Goal: Task Accomplishment & Management: Manage account settings

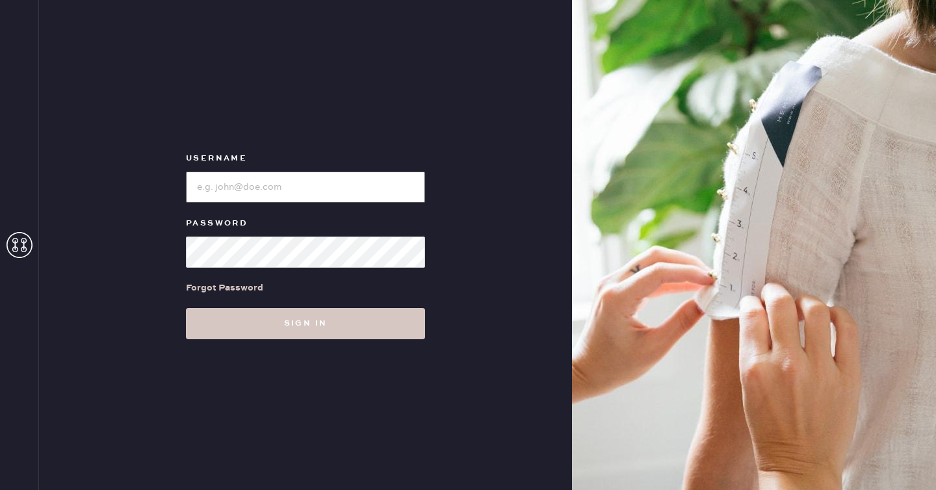
click at [333, 194] on input "loginName" at bounding box center [305, 187] width 239 height 31
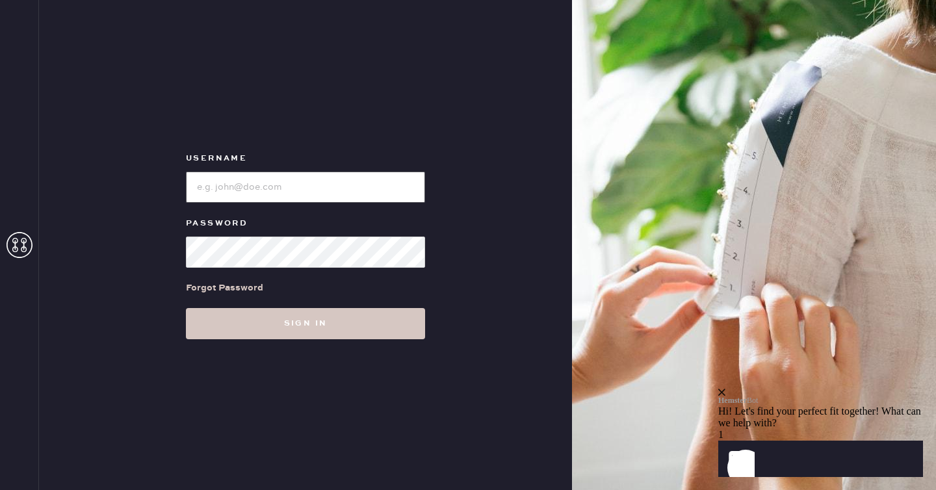
click at [344, 176] on input "loginName" at bounding box center [305, 187] width 239 height 31
click at [186, 308] on button "Sign in" at bounding box center [305, 323] width 239 height 31
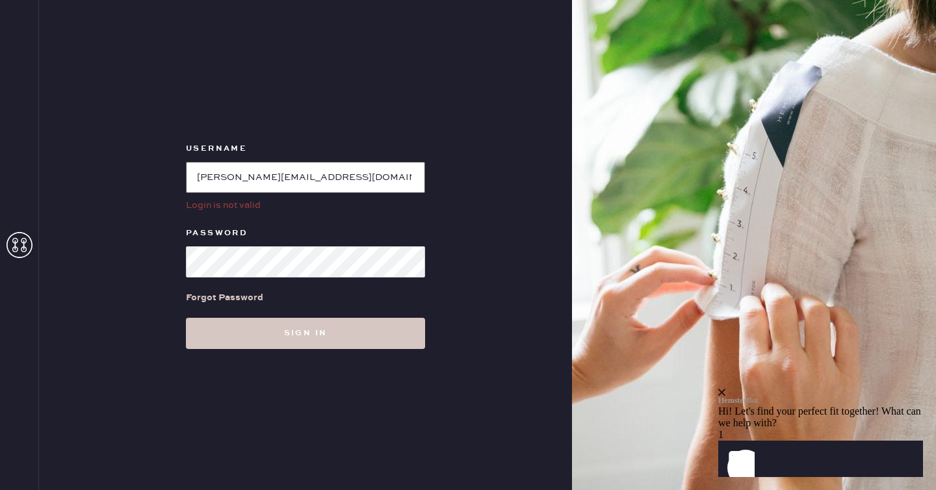
drag, startPoint x: 361, startPoint y: 180, endPoint x: 322, endPoint y: 182, distance: 38.4
click at [322, 182] on input "loginName" at bounding box center [305, 177] width 239 height 31
click at [199, 177] on input "loginName" at bounding box center [305, 177] width 239 height 31
click at [186, 318] on button "Sign in" at bounding box center [305, 333] width 239 height 31
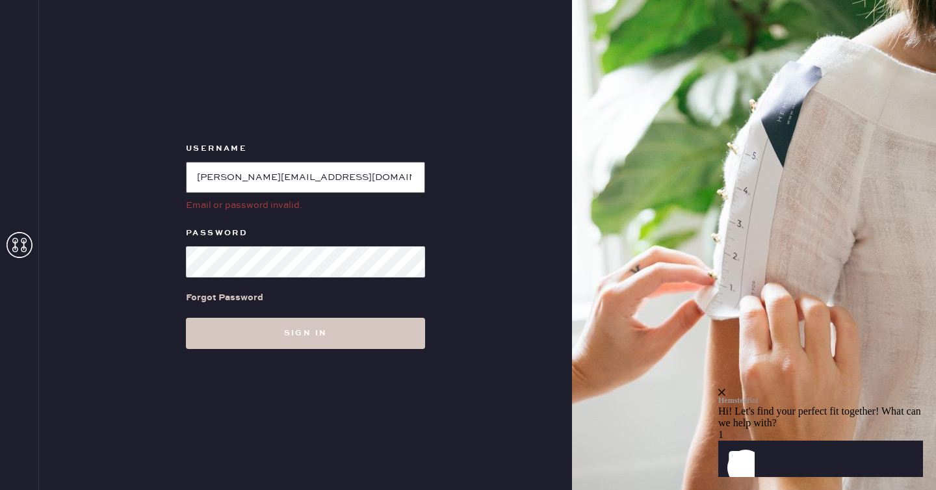
click at [195, 177] on input "loginName" at bounding box center [305, 177] width 239 height 31
click at [401, 174] on input "loginName" at bounding box center [305, 177] width 239 height 31
click at [186, 318] on button "Sign in" at bounding box center [305, 333] width 239 height 31
click at [218, 183] on input "loginName" at bounding box center [305, 177] width 239 height 31
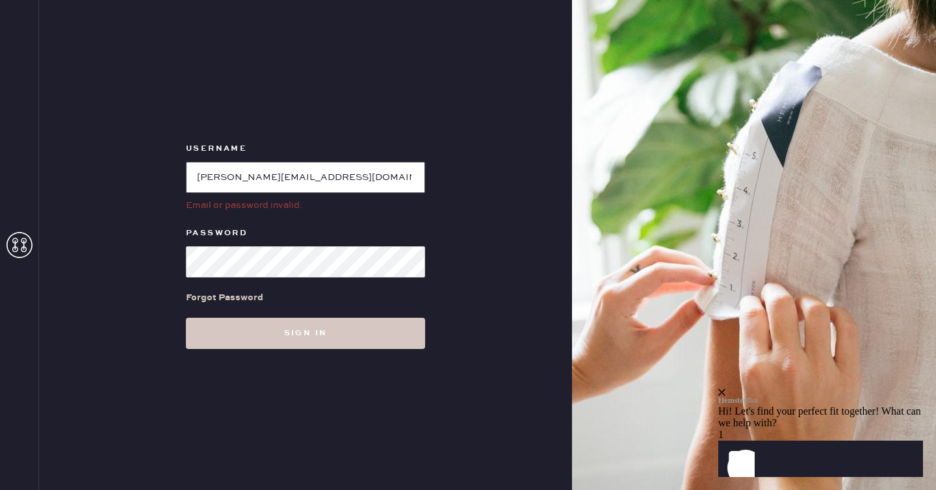
click at [218, 183] on input "loginName" at bounding box center [305, 177] width 239 height 31
click at [197, 177] on input "loginName" at bounding box center [305, 177] width 239 height 31
click at [235, 174] on input "loginName" at bounding box center [305, 177] width 239 height 31
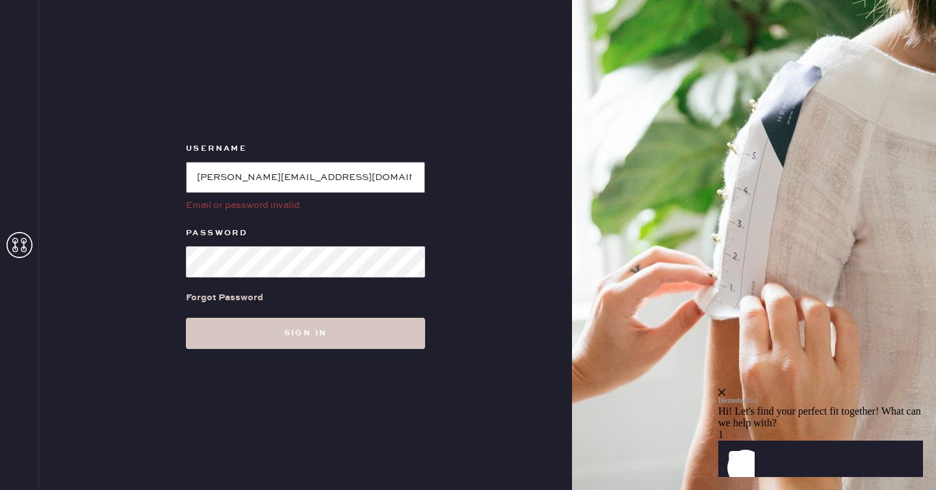
click at [235, 174] on input "loginName" at bounding box center [305, 177] width 239 height 31
paste input "tina.chang+reviveassociate@hemster.co"
click at [186, 318] on button "Sign in" at bounding box center [305, 333] width 239 height 31
drag, startPoint x: 378, startPoint y: 180, endPoint x: 422, endPoint y: 180, distance: 44.2
click at [421, 180] on input "loginName" at bounding box center [305, 177] width 239 height 31
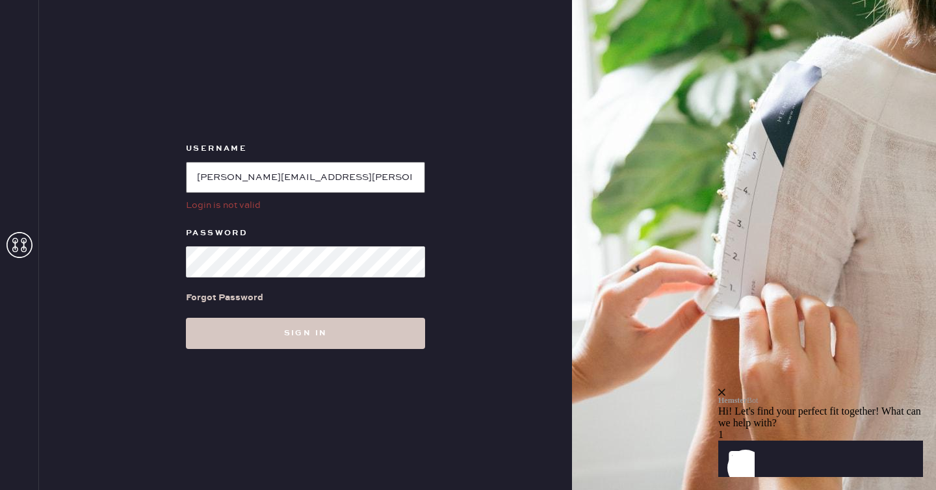
click at [194, 174] on input "loginName" at bounding box center [305, 177] width 239 height 31
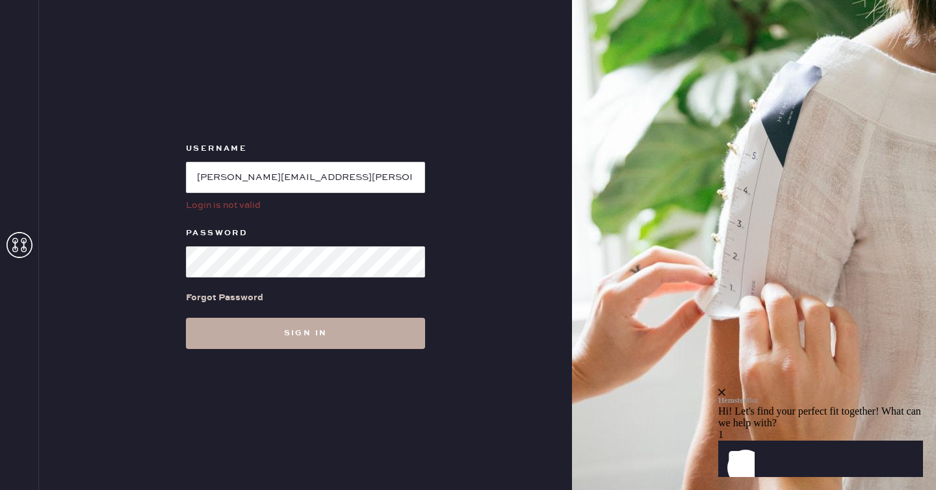
click at [321, 340] on button "Sign in" at bounding box center [305, 333] width 239 height 31
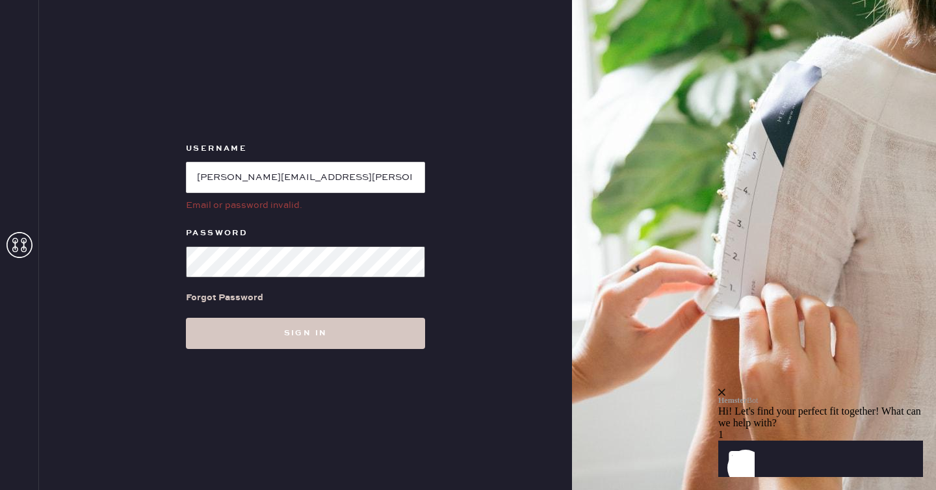
click at [186, 318] on button "Sign in" at bounding box center [305, 333] width 239 height 31
click at [399, 188] on input "loginName" at bounding box center [305, 177] width 239 height 31
click at [186, 318] on button "Sign in" at bounding box center [305, 333] width 239 height 31
click at [244, 169] on input "loginName" at bounding box center [305, 177] width 239 height 31
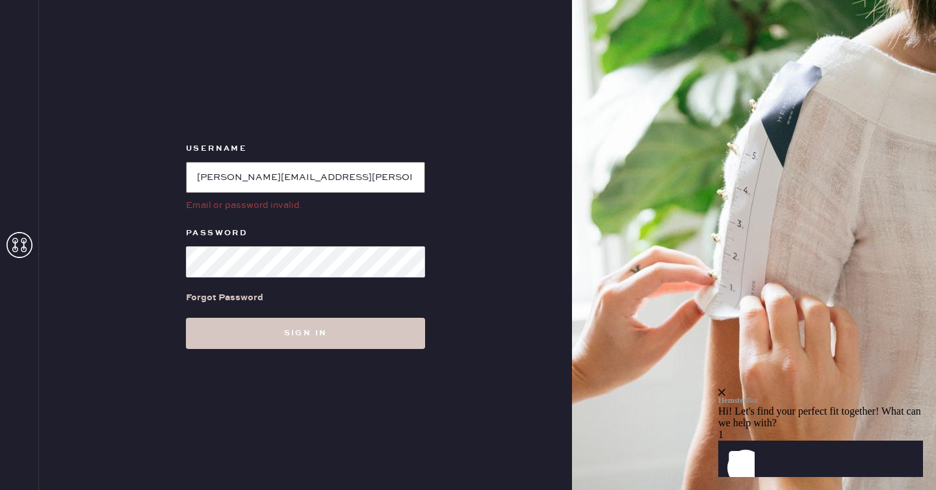
click at [244, 169] on input "loginName" at bounding box center [305, 177] width 239 height 31
paste input "tina+teststylist@hemster.co"
type input "tina+teststylist@hemster.co"
click at [186, 318] on button "Sign in" at bounding box center [305, 333] width 239 height 31
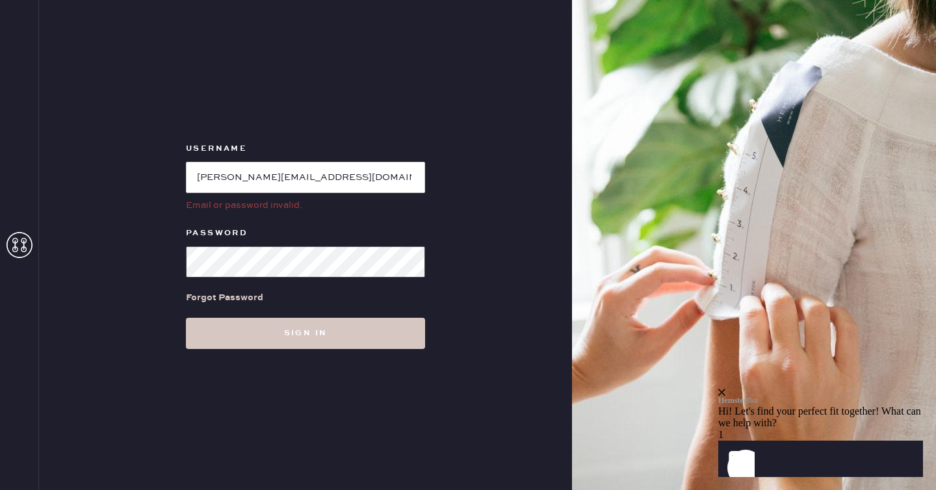
click at [186, 318] on button "Sign in" at bounding box center [305, 333] width 239 height 31
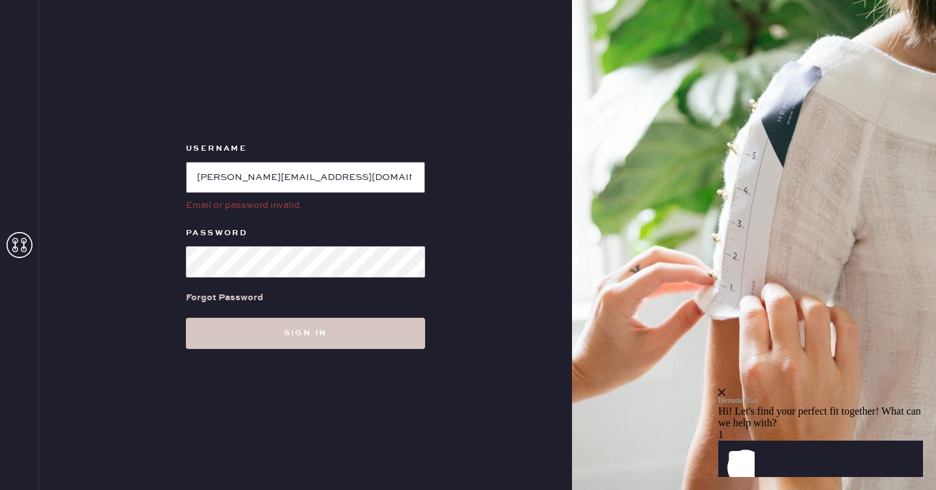
click at [358, 178] on input "loginName" at bounding box center [305, 177] width 239 height 31
click at [475, 164] on div "Username Email or password invalid. Password Forgot Password Sign in" at bounding box center [305, 245] width 533 height 490
click at [282, 192] on input "loginName" at bounding box center [305, 177] width 239 height 31
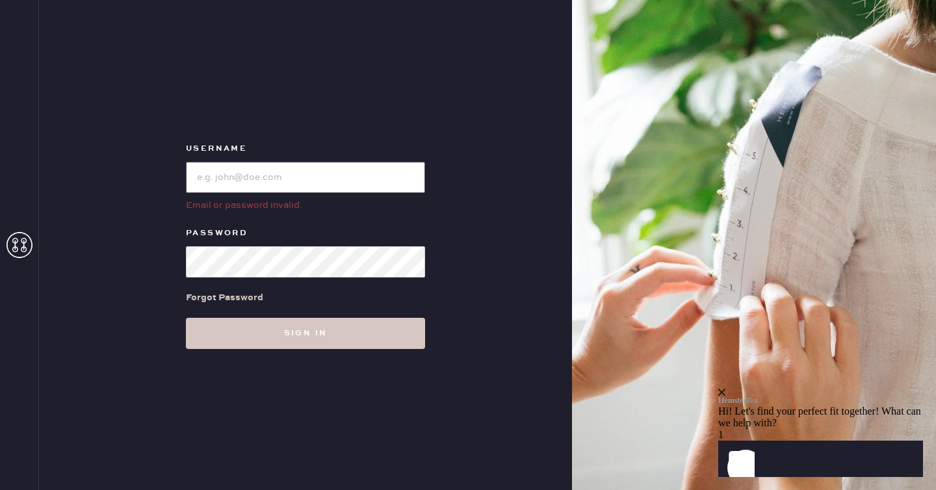
paste input "tina.chang+reviveassociate@hemster.co"
drag, startPoint x: 382, startPoint y: 179, endPoint x: 466, endPoint y: 177, distance: 83.9
click at [466, 177] on div "Username Email or password invalid. Password Forgot Password Sign in" at bounding box center [305, 245] width 533 height 490
click at [186, 318] on button "Sign in" at bounding box center [305, 333] width 239 height 31
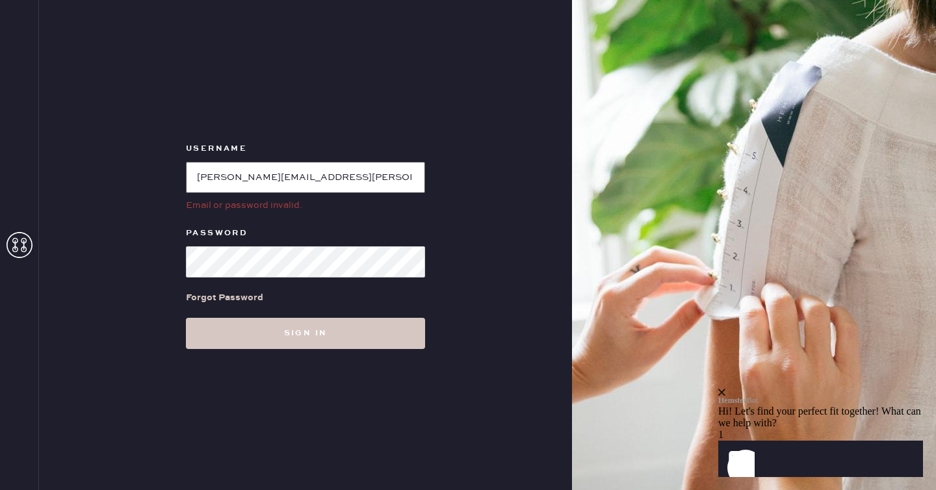
click at [211, 170] on input "loginName" at bounding box center [305, 177] width 239 height 31
paste input "tina.chang+mktplaceassociate@hemster.co"
click at [186, 318] on button "Sign in" at bounding box center [305, 333] width 239 height 31
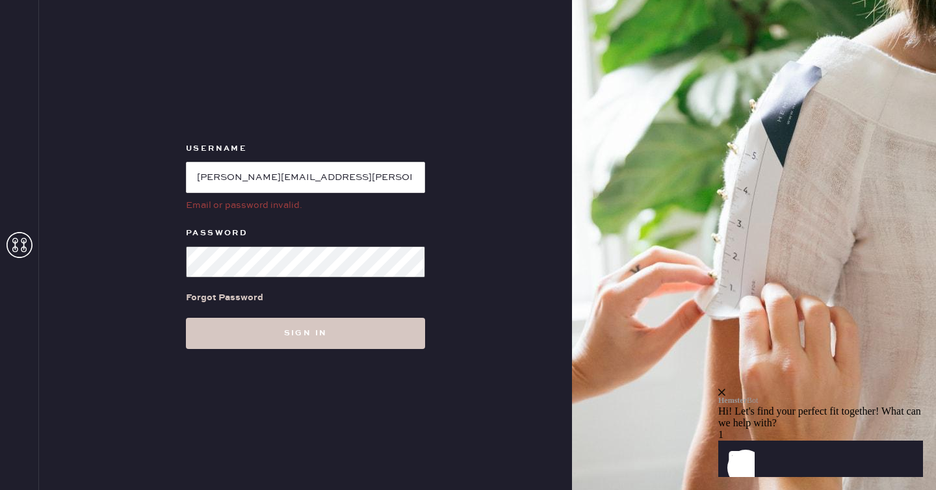
click at [186, 318] on button "Sign in" at bounding box center [305, 333] width 239 height 31
click at [303, 172] on input "loginName" at bounding box center [305, 177] width 239 height 31
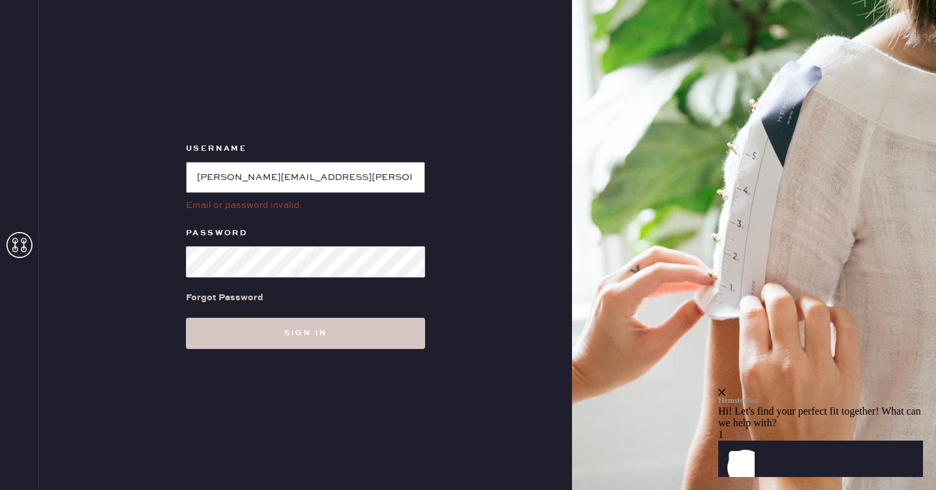
click at [303, 172] on input "loginName" at bounding box center [305, 177] width 239 height 31
paste input "tina+teststylist@hemster.co"
click at [186, 318] on button "Sign in" at bounding box center [305, 333] width 239 height 31
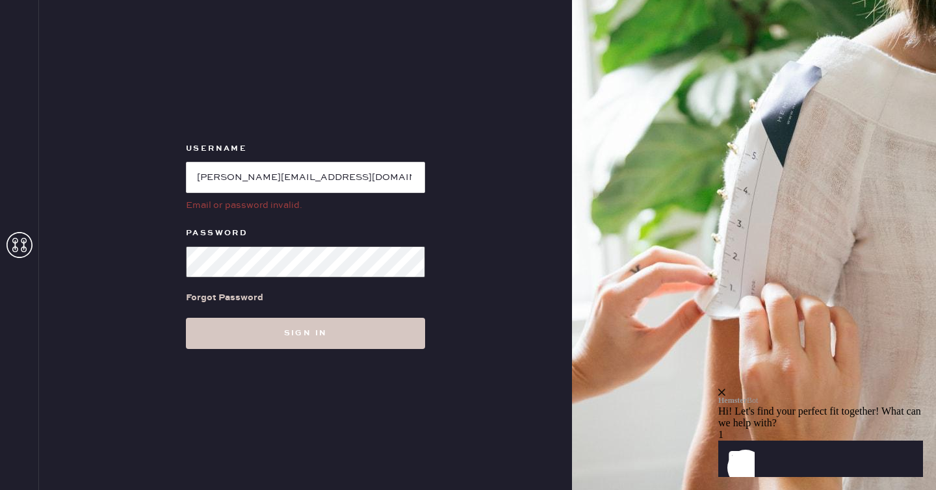
click at [186, 318] on button "Sign in" at bounding box center [305, 333] width 239 height 31
click at [241, 190] on input "loginName" at bounding box center [305, 177] width 239 height 31
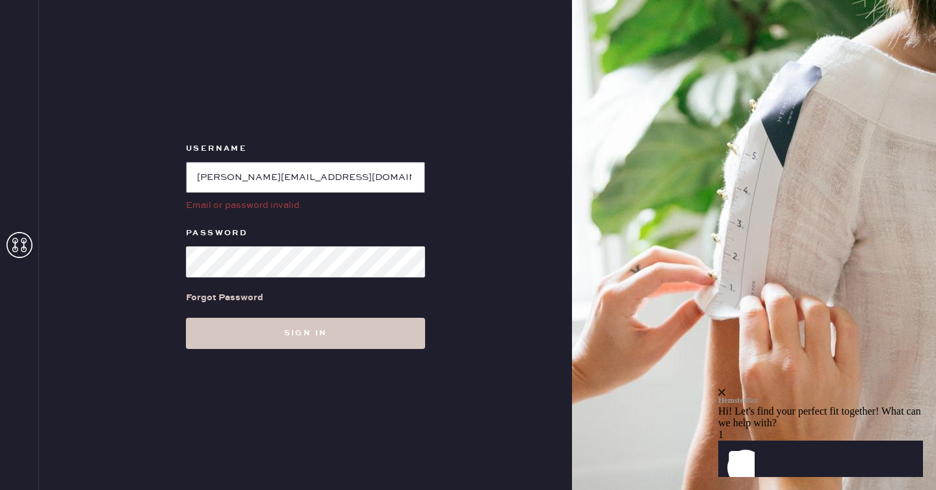
paste input "tina.chang+testassociate@hemster.co"
click at [186, 318] on button "Sign in" at bounding box center [305, 333] width 239 height 31
click at [326, 182] on input "loginName" at bounding box center [305, 177] width 239 height 31
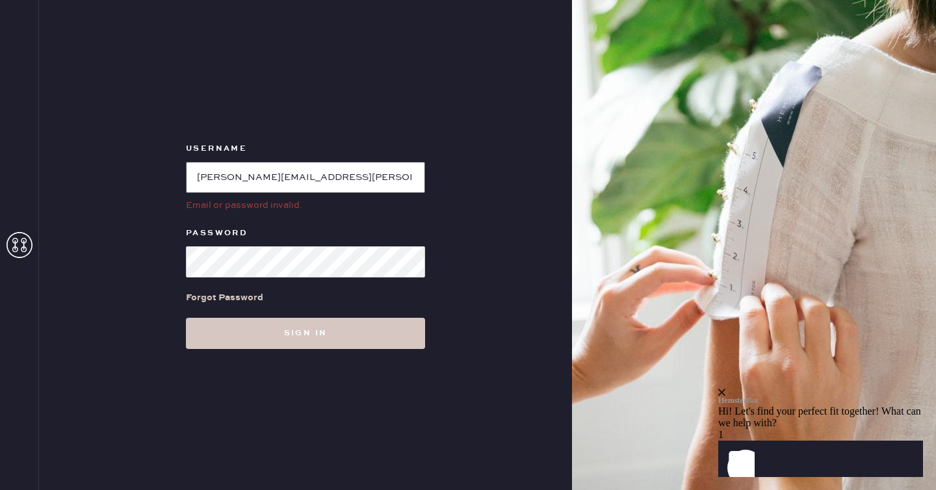
click at [326, 182] on input "loginName" at bounding box center [305, 177] width 239 height 31
paste input "tina.chang+testretailerlogin@hemster.co"
paste input "loginName"
type input "tina.chang+testretailerlogin@hemster.co"
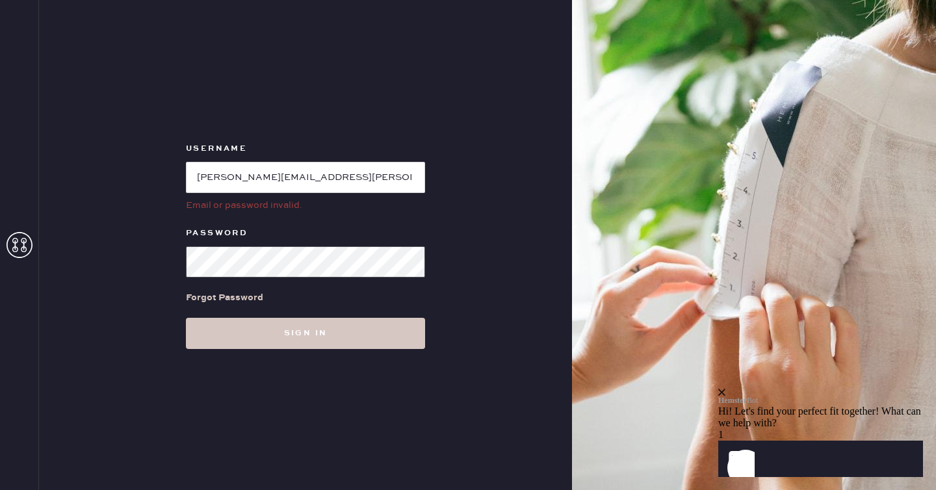
click at [186, 318] on button "Sign in" at bounding box center [305, 333] width 239 height 31
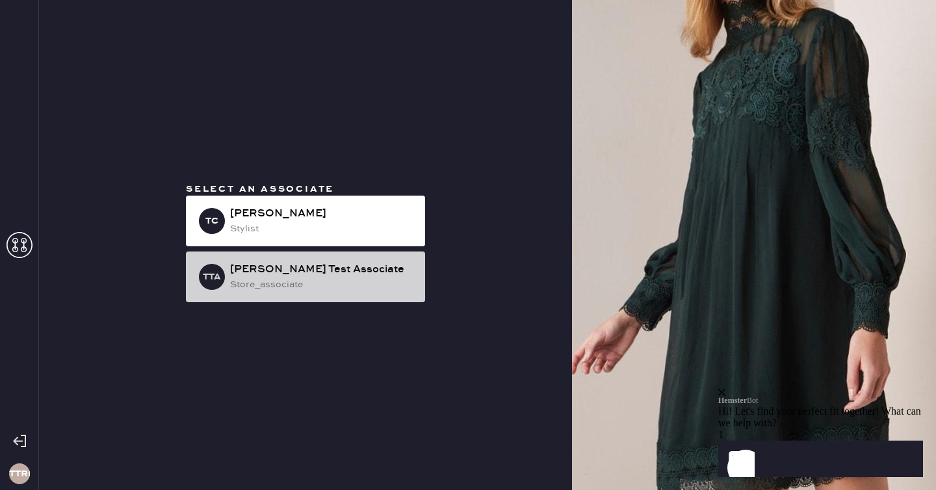
click at [279, 271] on div "Tina Test Associate" at bounding box center [322, 270] width 185 height 16
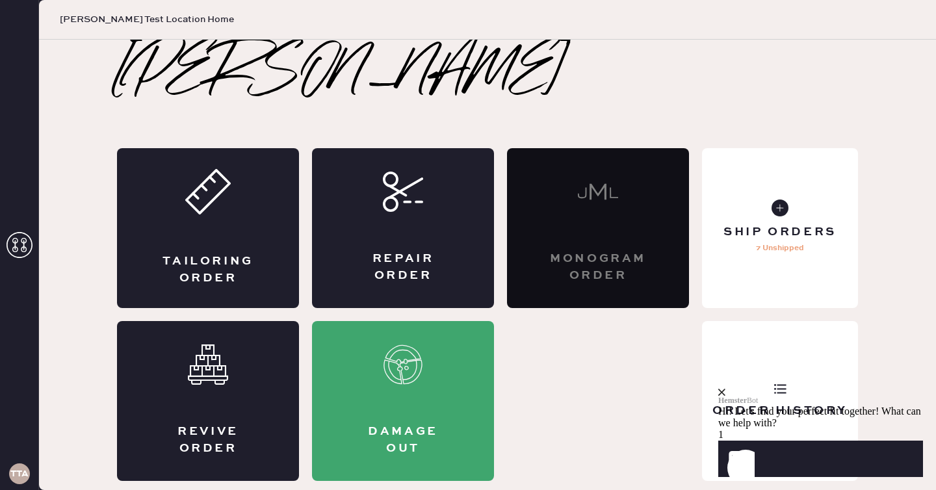
click at [726, 389] on icon "close" at bounding box center [721, 392] width 7 height 7
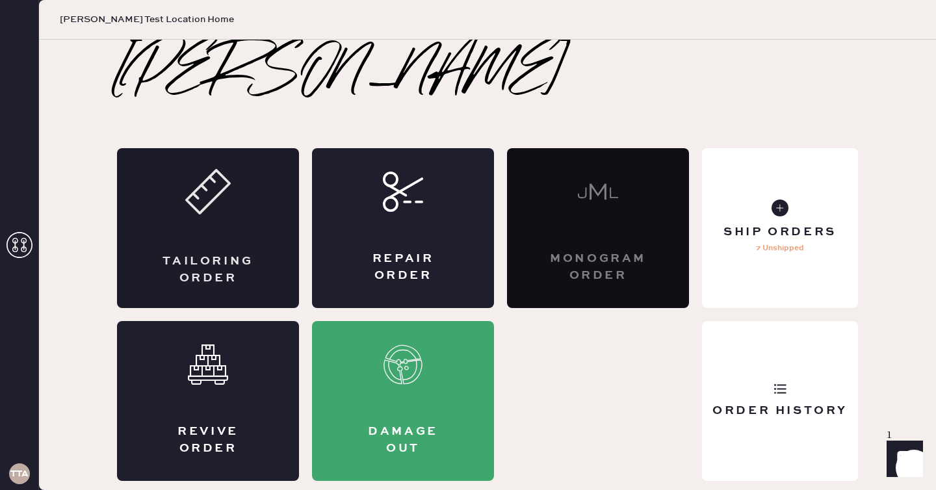
click at [189, 262] on div "Tailoring Order" at bounding box center [208, 270] width 90 height 33
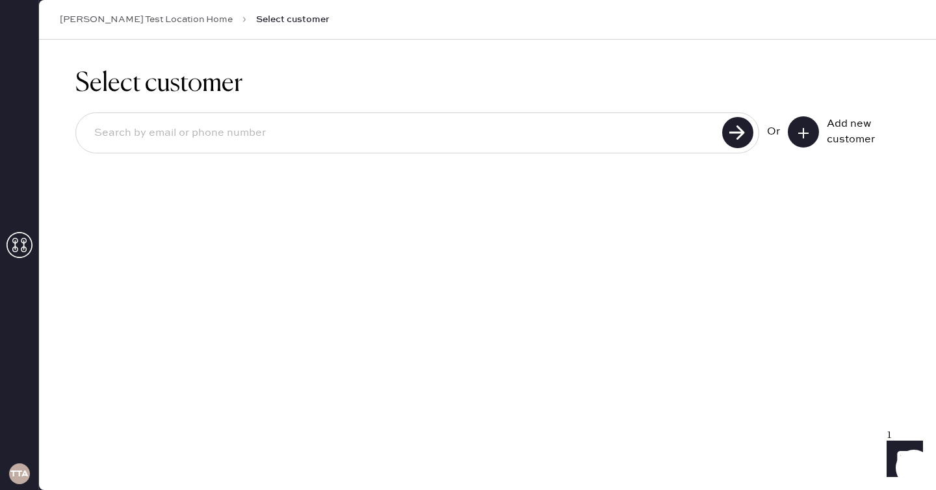
click at [264, 144] on input at bounding box center [401, 133] width 635 height 30
click at [394, 125] on input at bounding box center [401, 133] width 635 height 30
click at [393, 148] on input at bounding box center [401, 133] width 635 height 30
click at [284, 151] on div "tina chang" at bounding box center [417, 132] width 684 height 41
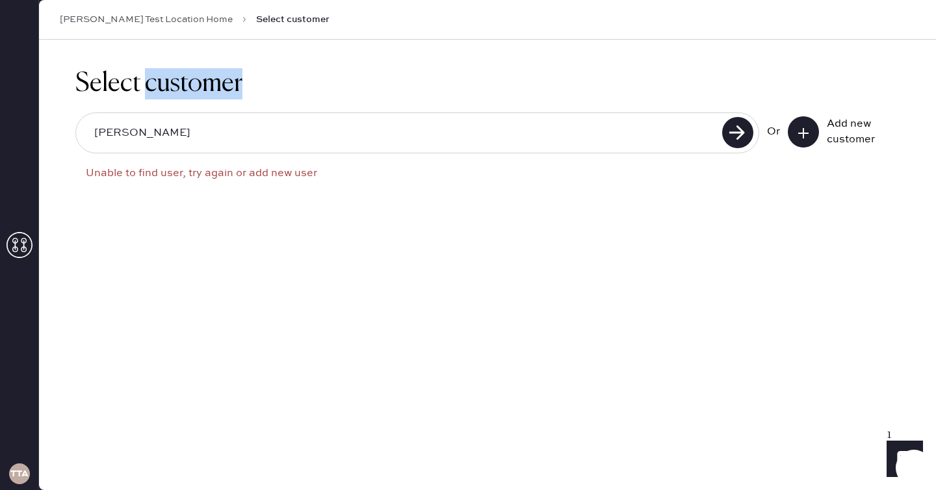
click at [284, 151] on div "tina chang" at bounding box center [417, 132] width 684 height 41
click at [269, 139] on input "tina chang" at bounding box center [401, 133] width 635 height 30
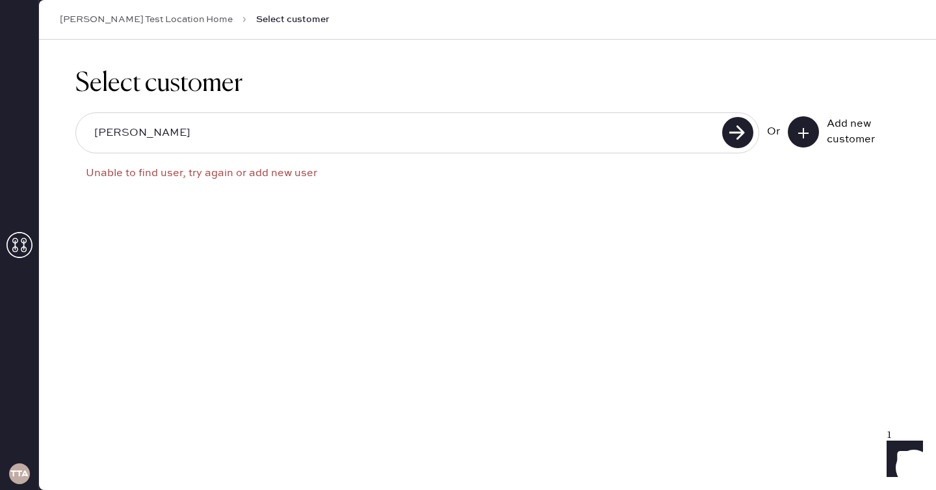
paste input ".chang+testcustomer@hemster.co"
type input "[PERSON_NAME][EMAIL_ADDRESS][PERSON_NAME][DOMAIN_NAME]"
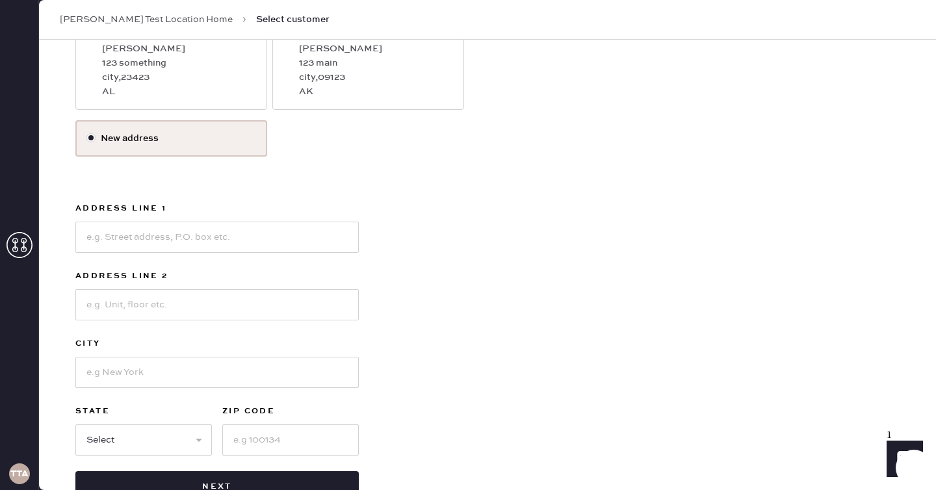
scroll to position [273, 0]
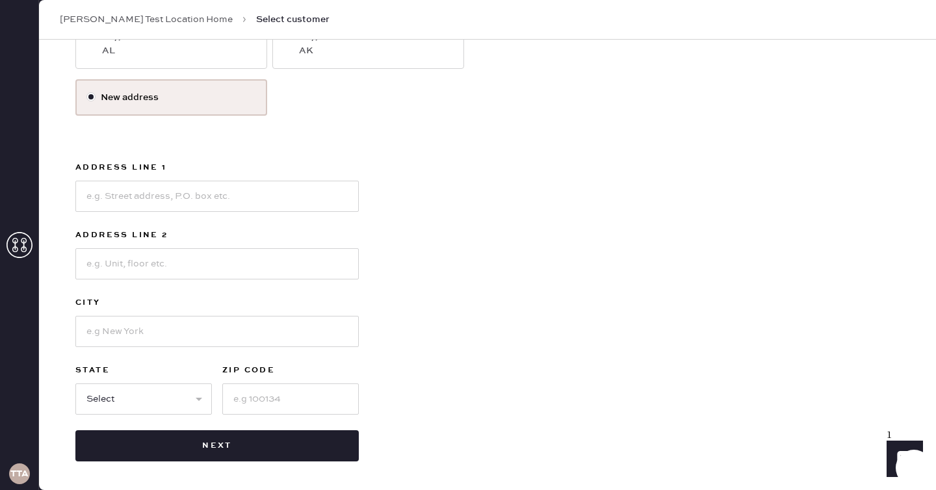
click at [150, 21] on link "Tina Test Location Home" at bounding box center [146, 19] width 173 height 13
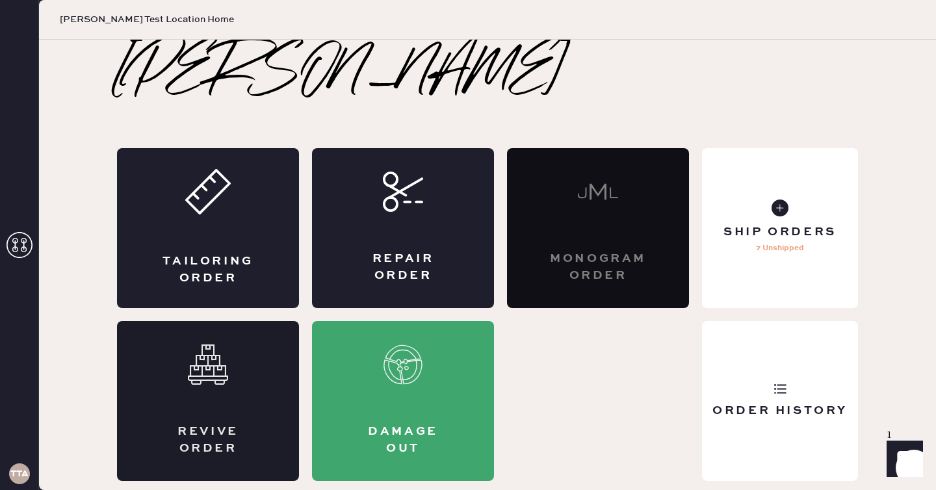
click at [213, 348] on icon at bounding box center [208, 365] width 40 height 40
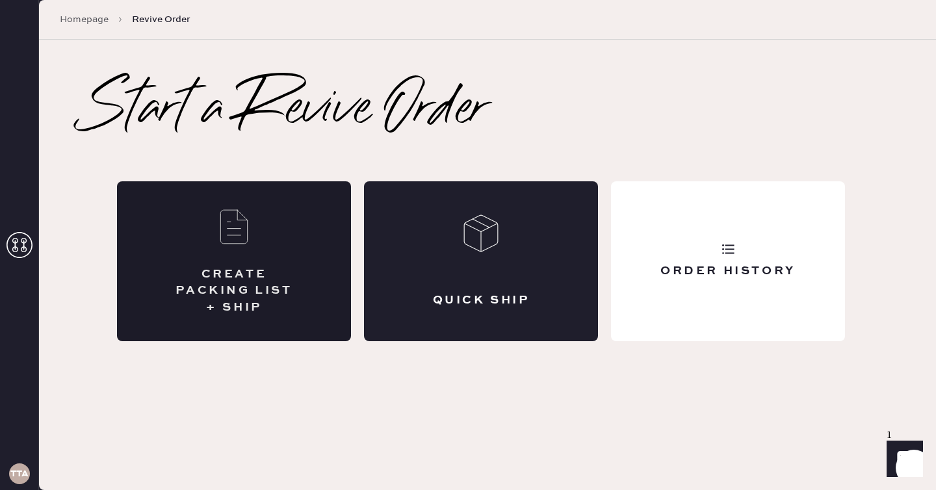
scroll to position [24, 0]
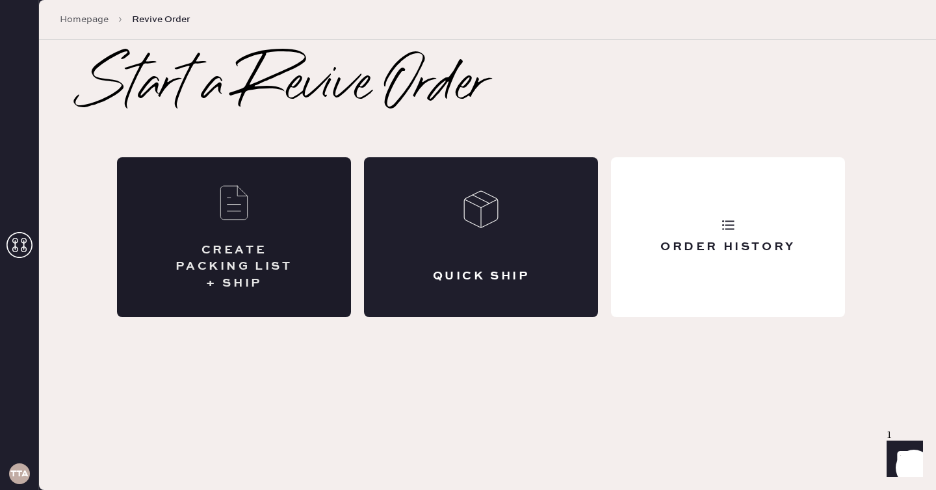
click at [314, 189] on div "CREATE PACKING LIST + SHIP" at bounding box center [234, 237] width 234 height 160
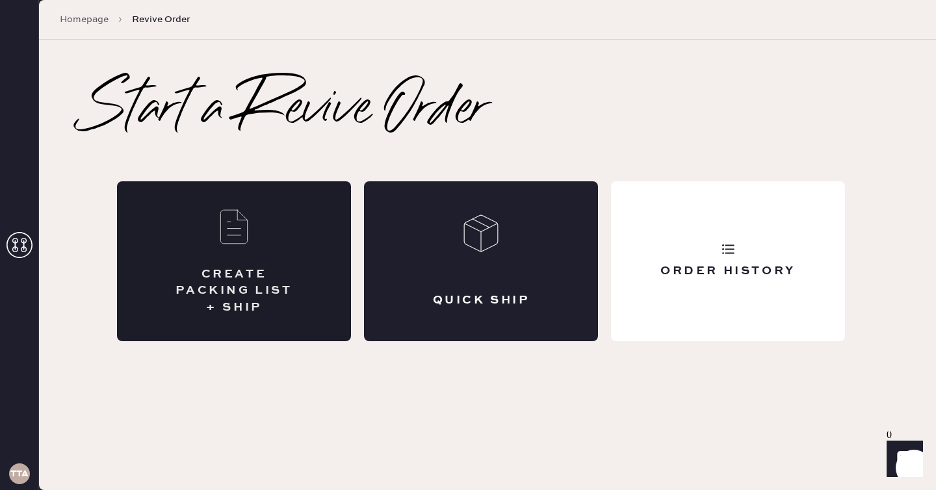
click at [214, 277] on div "CREATE PACKING LIST + SHIP" at bounding box center [234, 291] width 130 height 49
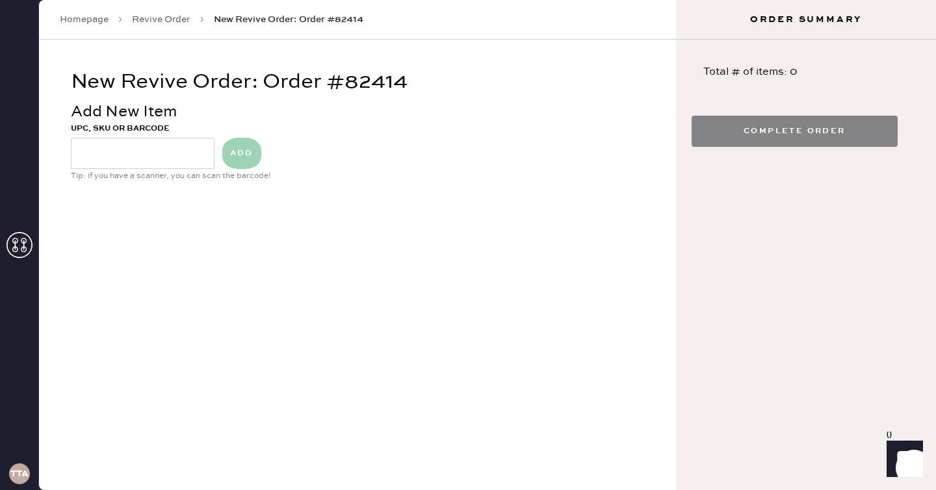
click at [164, 18] on link "Revive Order" at bounding box center [161, 19] width 59 height 13
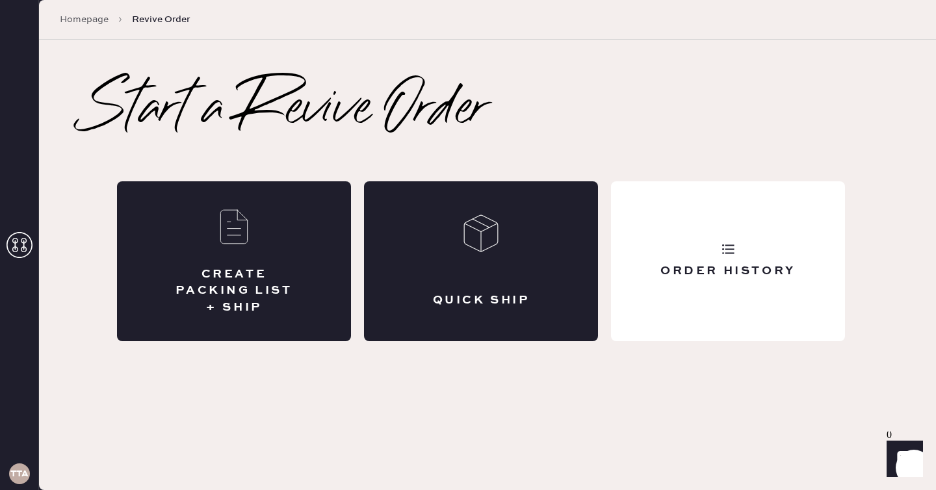
click at [14, 473] on h3 "TTA" at bounding box center [19, 473] width 18 height 9
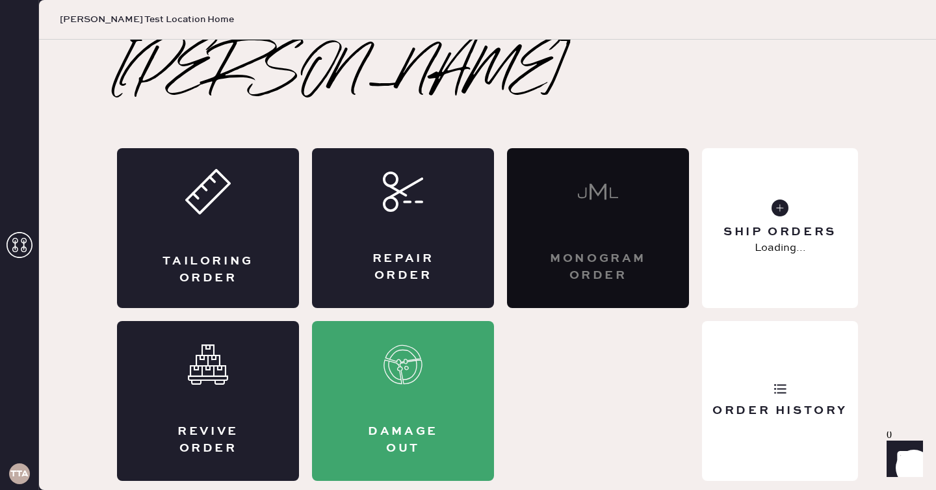
click at [18, 475] on h3 "TTA" at bounding box center [19, 473] width 18 height 9
click at [21, 244] on icon at bounding box center [20, 245] width 26 height 26
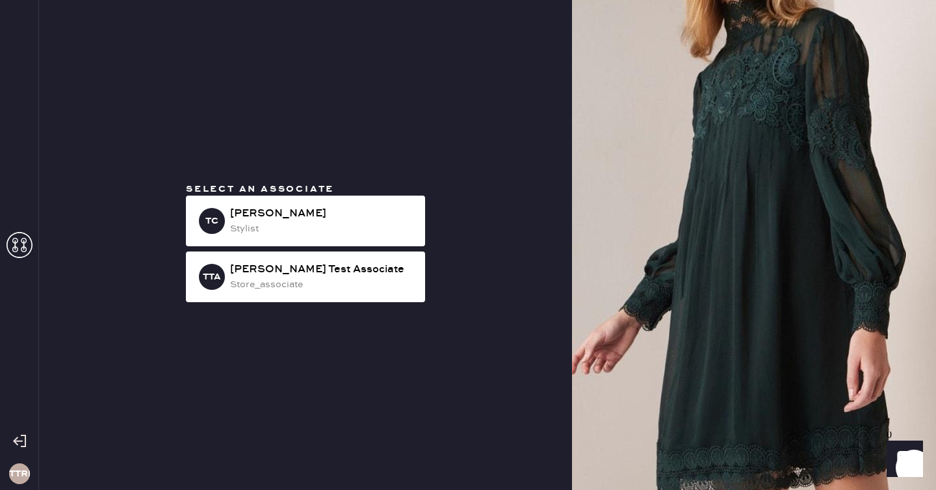
click at [27, 445] on div at bounding box center [19, 441] width 38 height 33
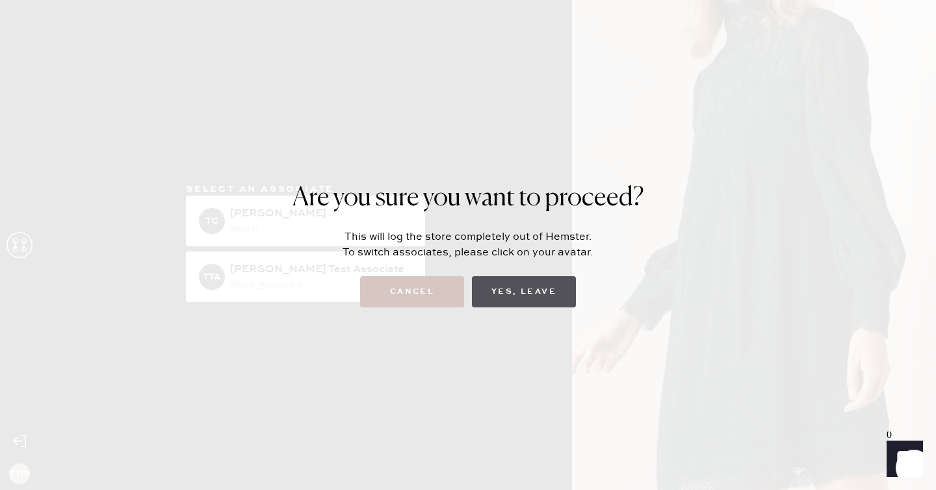
click at [564, 286] on button "Yes, Leave" at bounding box center [524, 291] width 104 height 31
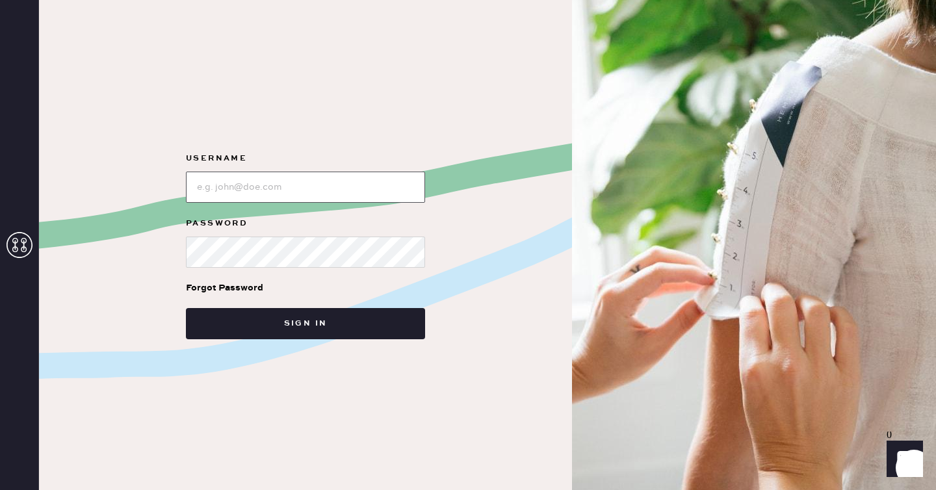
click at [250, 196] on input "loginName" at bounding box center [305, 187] width 239 height 31
paste input "[PERSON_NAME][EMAIL_ADDRESS][PERSON_NAME][DOMAIN_NAME]"
type input "[PERSON_NAME][EMAIL_ADDRESS][PERSON_NAME][DOMAIN_NAME]"
click at [186, 308] on button "Sign in" at bounding box center [305, 323] width 239 height 31
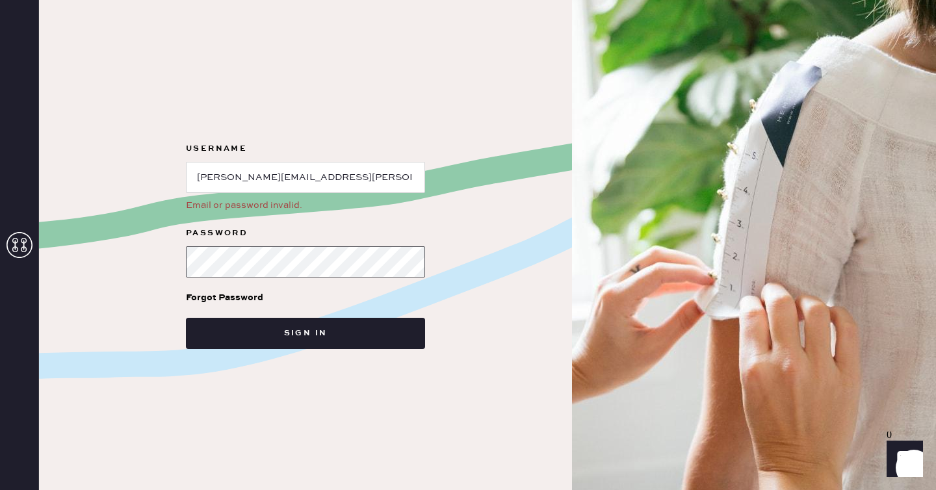
click at [186, 318] on button "Sign in" at bounding box center [305, 333] width 239 height 31
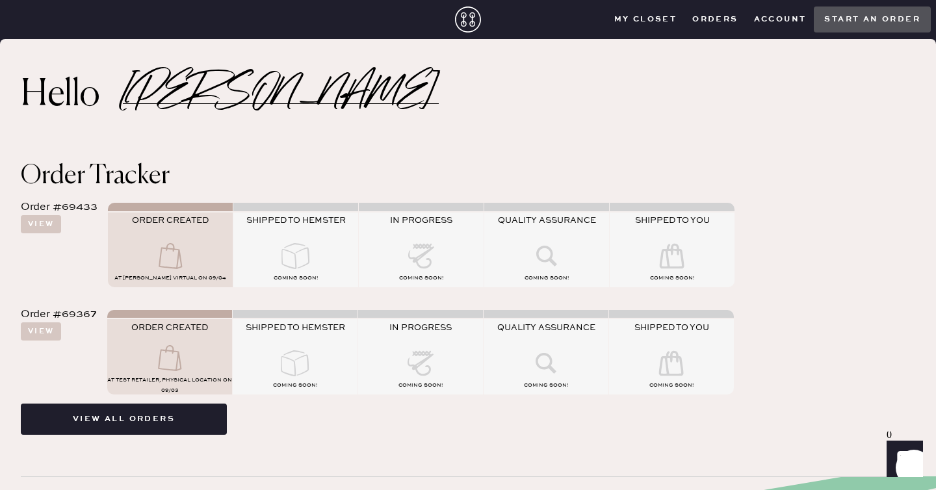
click at [661, 20] on closet "My Closet" at bounding box center [646, 20] width 79 height 20
click at [724, 23] on button "Orders" at bounding box center [715, 20] width 61 height 20
